Goal: Information Seeking & Learning: Learn about a topic

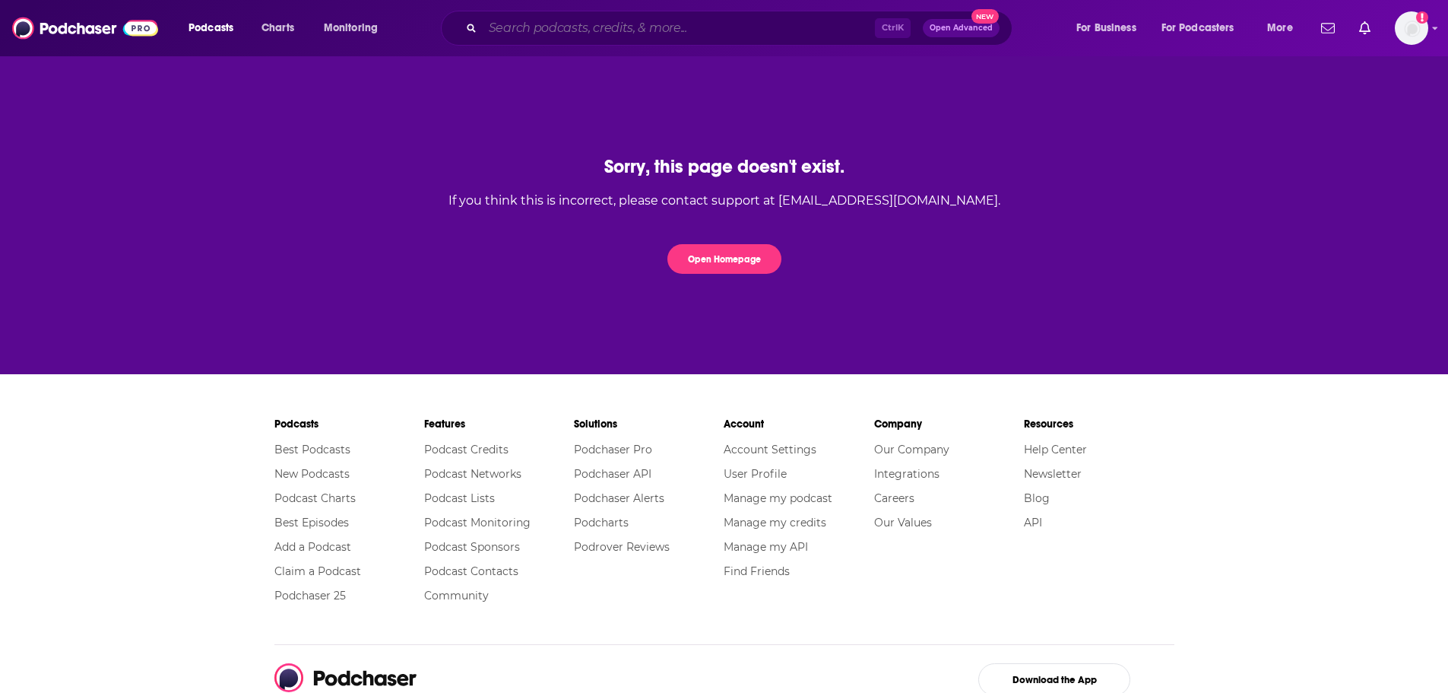
click at [603, 27] on input "Search podcasts, credits, & more..." at bounding box center [679, 28] width 392 height 24
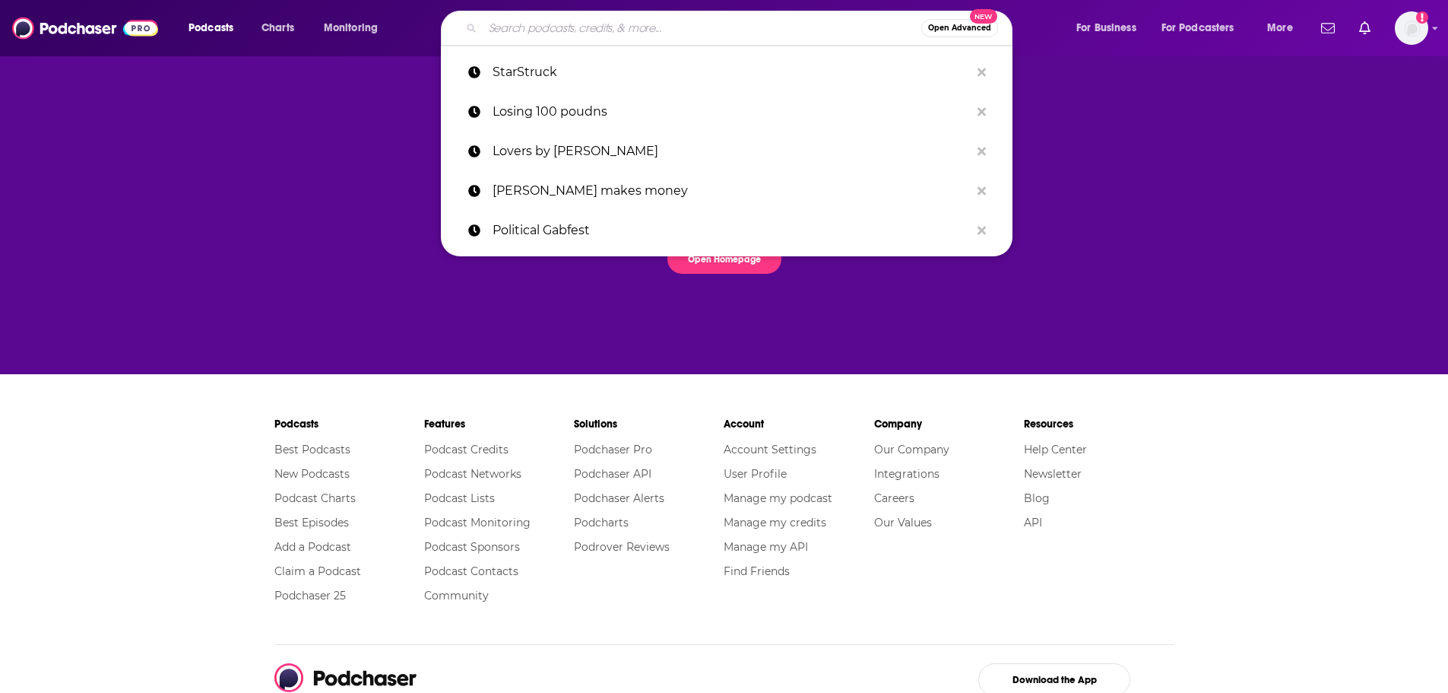
paste input "https://docs.google.com/document/d/1vFAM6mI8bFL7rDlHTuAVIwp1EoySp-yGgmMm5w8Pgtw…"
type input "https://docs.google.com/document/d/1vFAM6mI8bFL7rDlHTuAVIwp1EoySp-yGgmMm5w8Pgtw…"
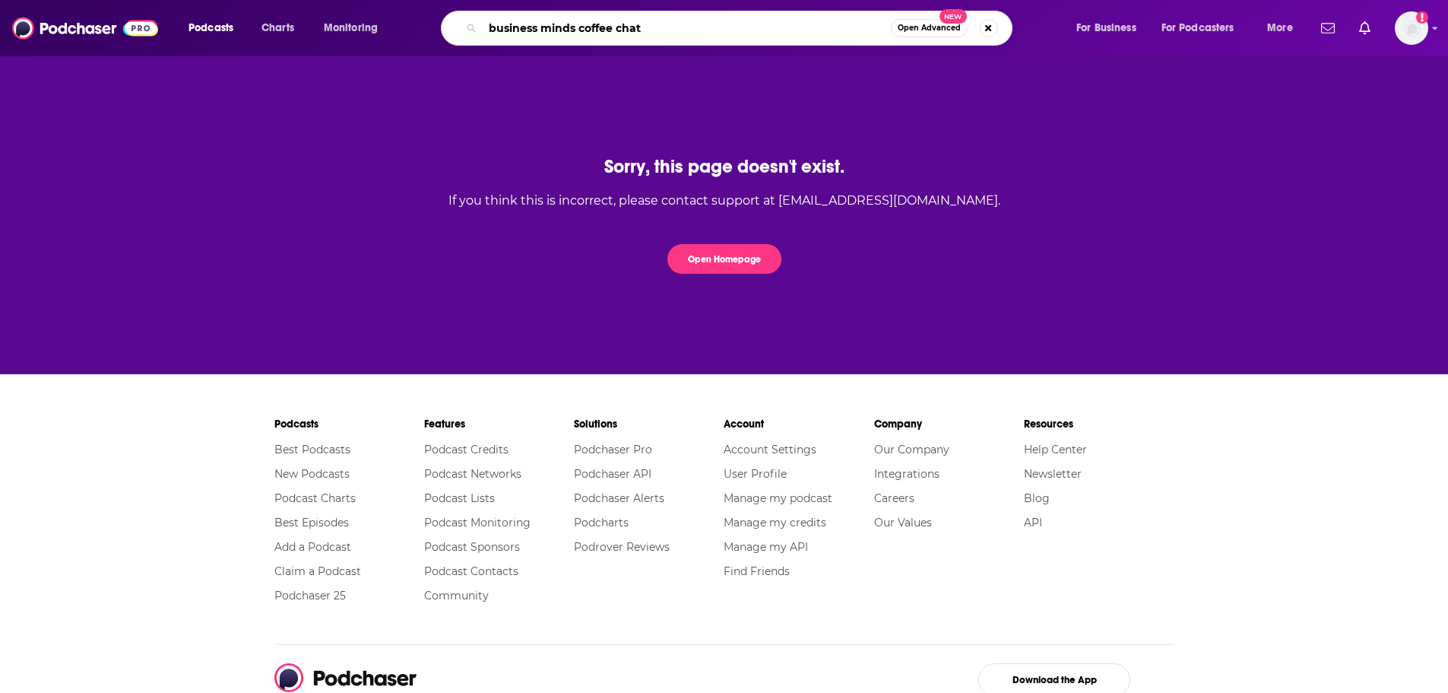
type input "business minds coffee chat"
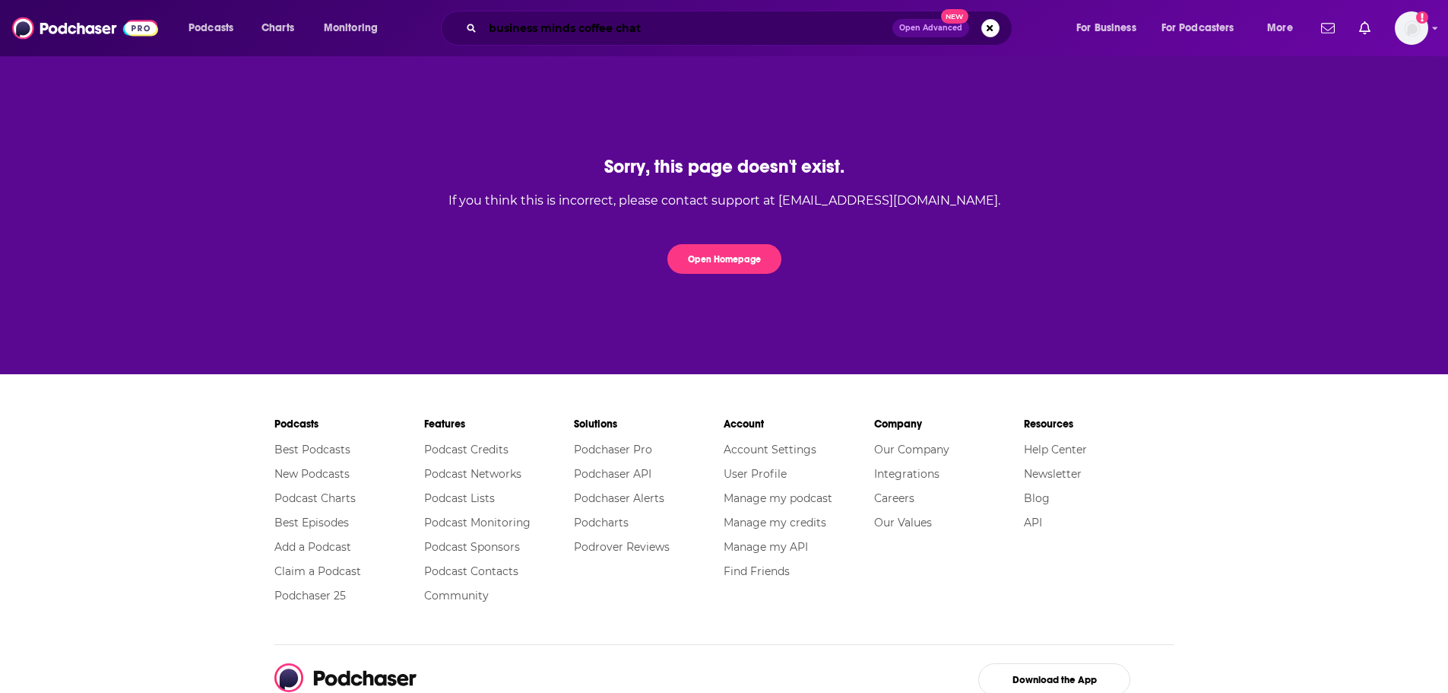
click at [817, 35] on input "business minds coffee chat" at bounding box center [688, 28] width 410 height 24
click at [90, 9] on div "Podcasts Charts Monitoring business minds coffee chat Open Advanced New For Bus…" at bounding box center [724, 28] width 1448 height 56
click at [88, 55] on div "Podcasts Charts Monitoring business minds coffee chat Open Advanced New For Bus…" at bounding box center [724, 28] width 1448 height 56
click at [84, 27] on img at bounding box center [85, 28] width 146 height 29
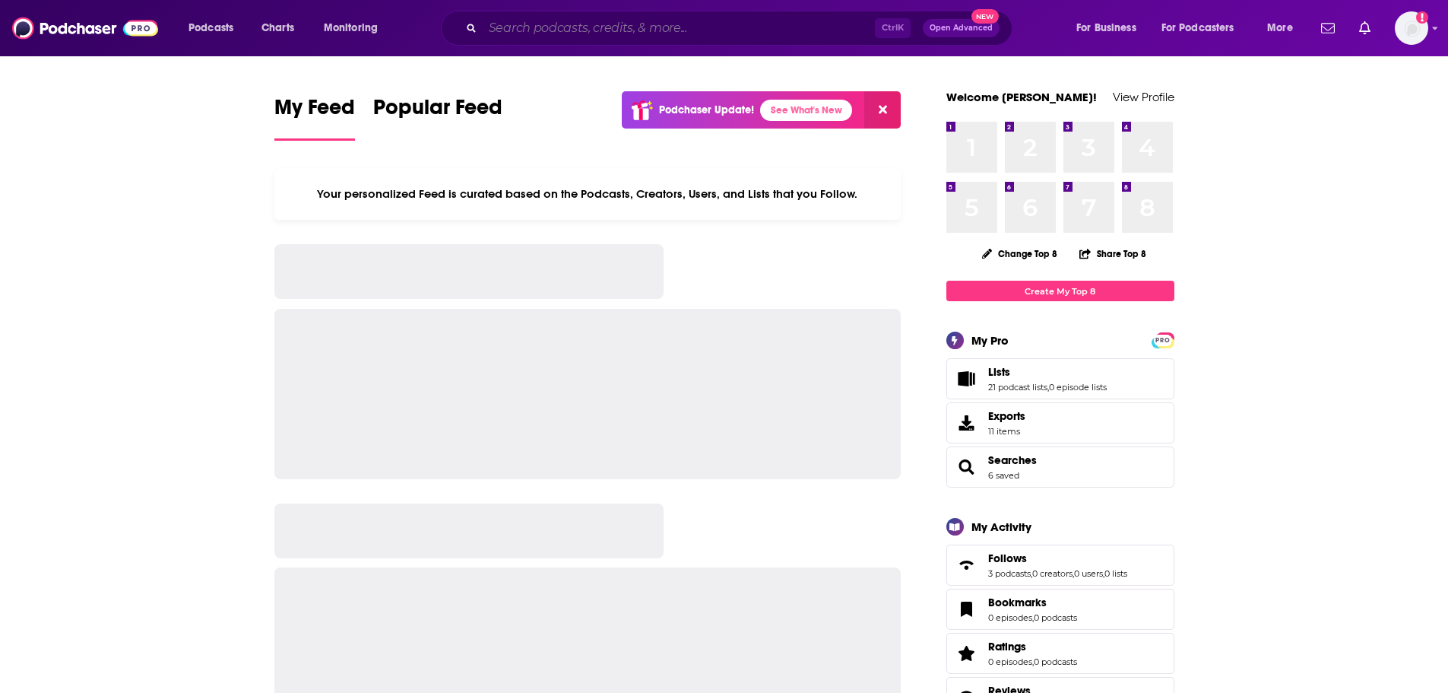
click at [629, 32] on input "Search podcasts, credits, & more..." at bounding box center [679, 28] width 392 height 24
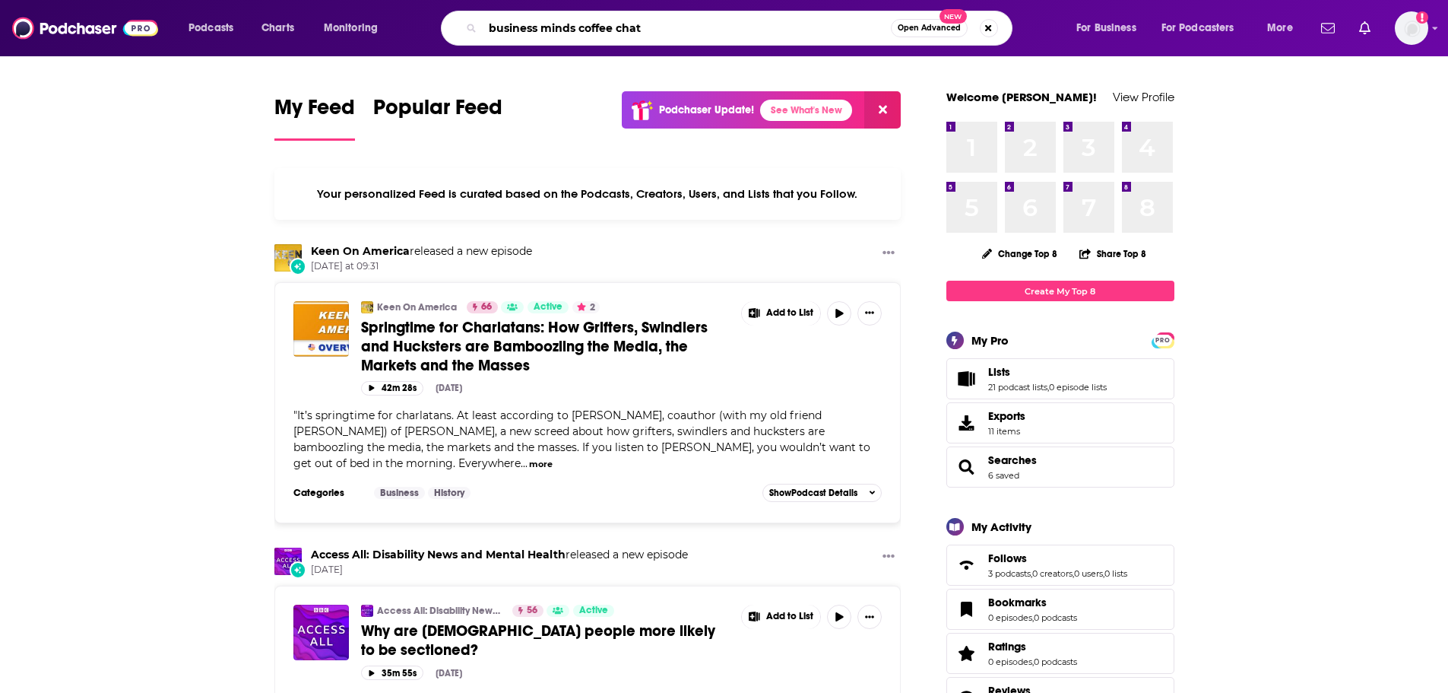
type input "business minds coffee chat"
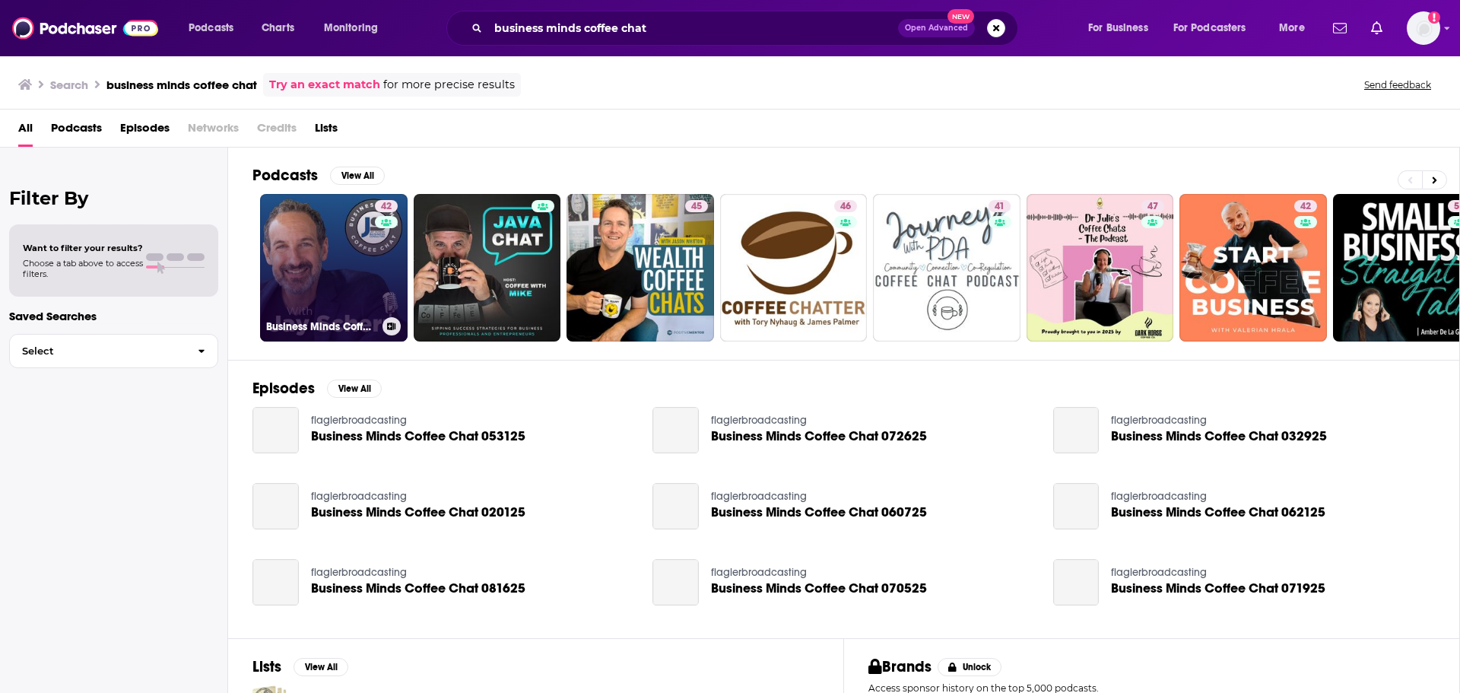
click at [331, 252] on link "42 Business Minds Coffee Chat" at bounding box center [333, 267] width 147 height 147
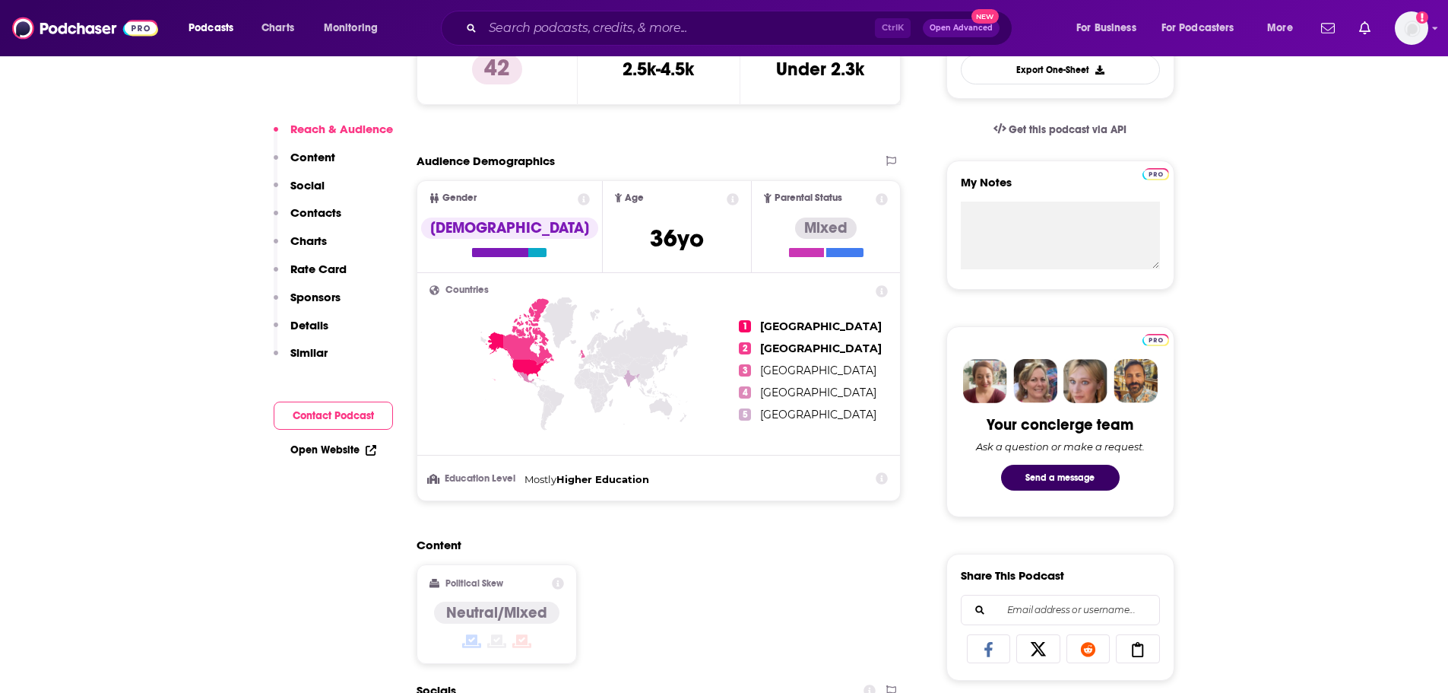
scroll to position [988, 0]
